Goal: Transaction & Acquisition: Purchase product/service

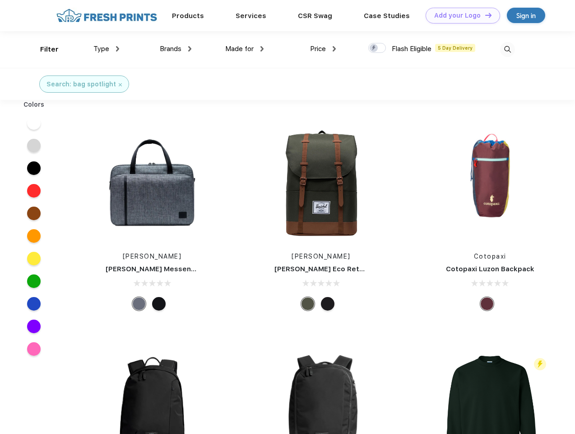
click at [460, 15] on link "Add your Logo Design Tool" at bounding box center [463, 16] width 75 height 16
click at [0, 0] on div "Design Tool" at bounding box center [0, 0] width 0 height 0
click at [485, 15] on link "Add your Logo Design Tool" at bounding box center [463, 16] width 75 height 16
click at [43, 49] on div "Filter" at bounding box center [49, 49] width 19 height 10
click at [107, 49] on span "Type" at bounding box center [102, 49] width 16 height 8
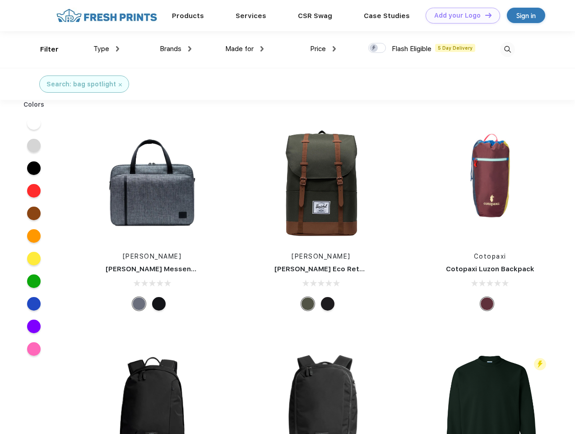
click at [176, 49] on span "Brands" at bounding box center [171, 49] width 22 height 8
click at [245, 49] on span "Made for" at bounding box center [239, 49] width 28 height 8
click at [323, 49] on span "Price" at bounding box center [318, 49] width 16 height 8
click at [378, 48] on div at bounding box center [378, 48] width 18 height 10
click at [374, 48] on input "checkbox" at bounding box center [372, 45] width 6 height 6
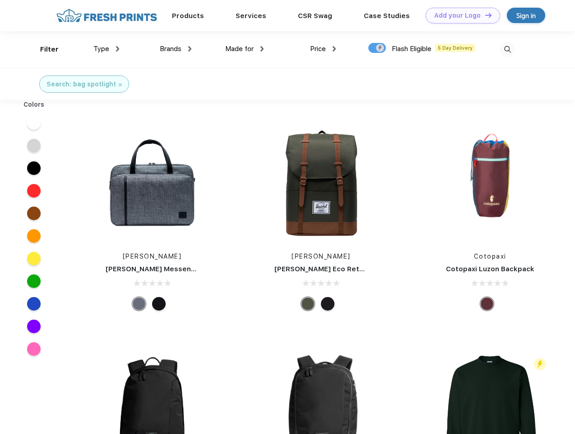
click at [508, 49] on img at bounding box center [507, 49] width 15 height 15
